Goal: Transaction & Acquisition: Purchase product/service

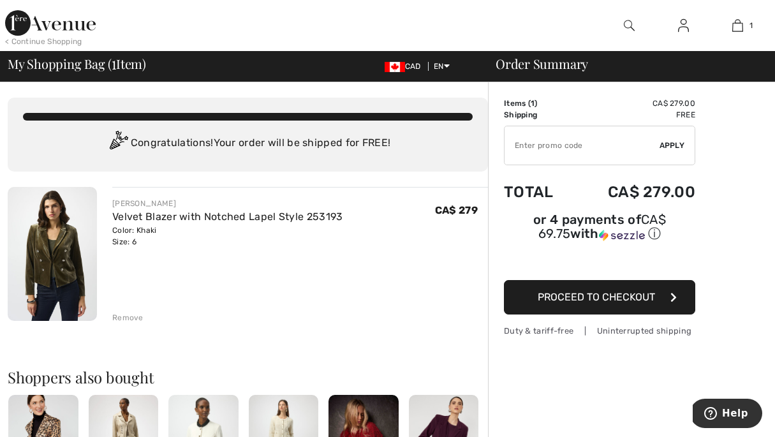
click at [525, 147] on input "TEXT" at bounding box center [582, 145] width 155 height 38
type input "NEW15"
click at [671, 145] on span "Apply" at bounding box center [673, 145] width 26 height 11
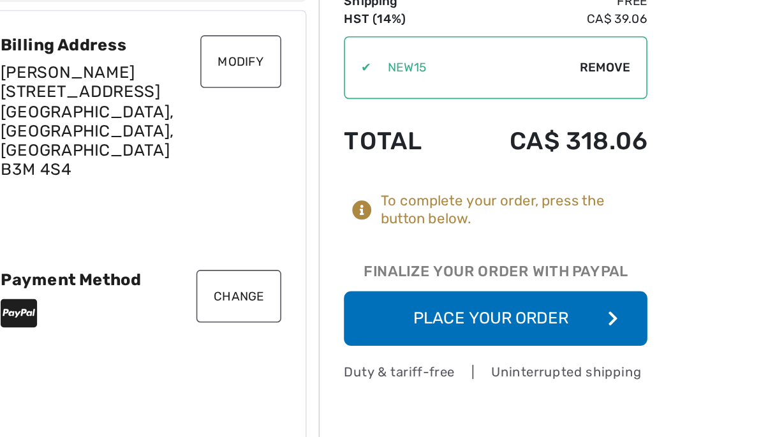
click at [539, 311] on button "Place Your Order" at bounding box center [567, 315] width 191 height 34
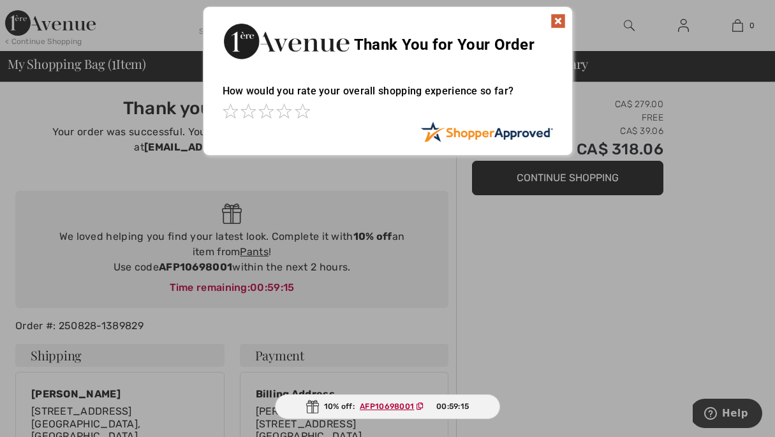
click at [558, 18] on img at bounding box center [558, 20] width 15 height 15
